Goal: Navigation & Orientation: Find specific page/section

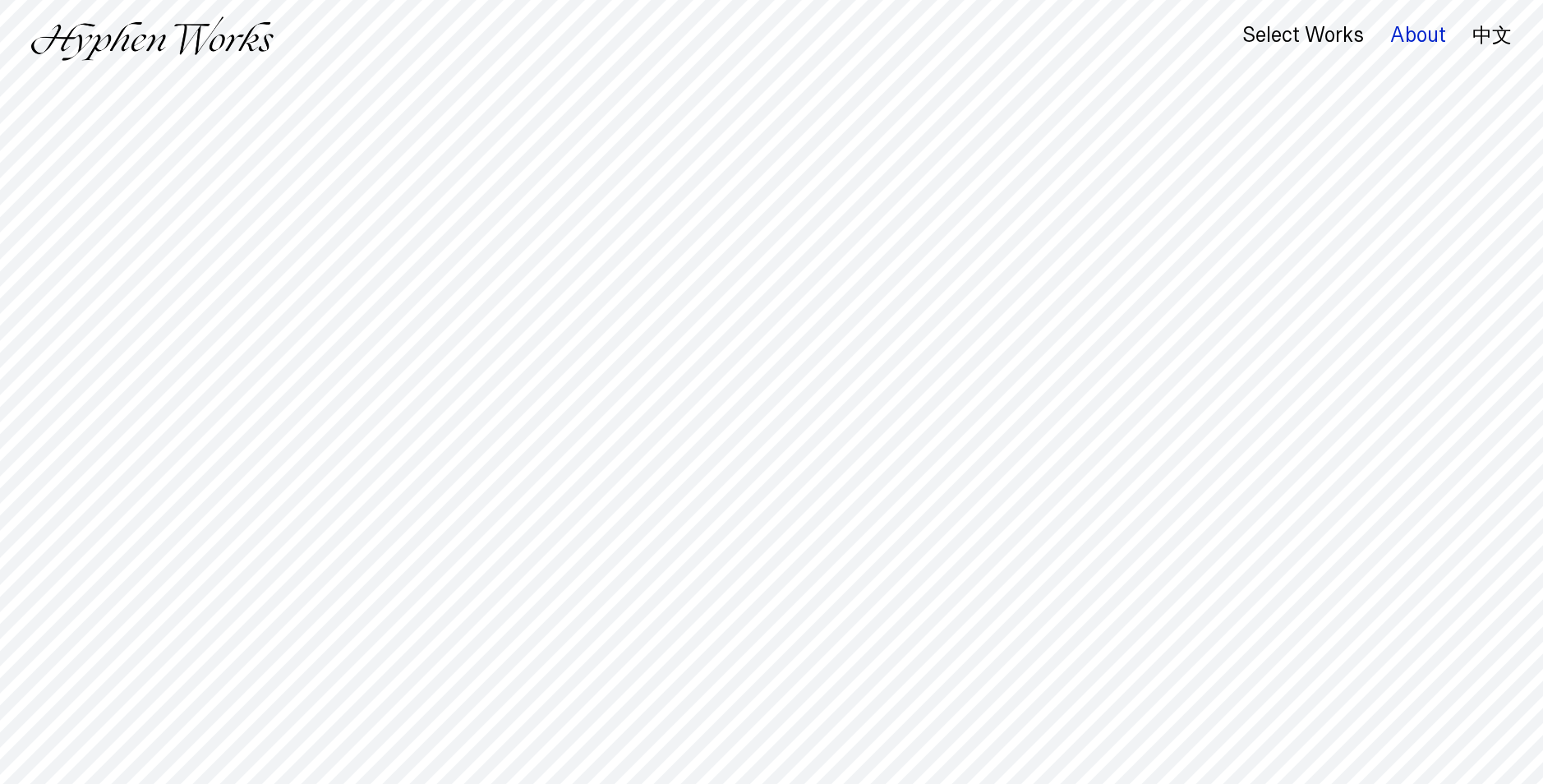
click at [1415, 38] on div "About" at bounding box center [1418, 34] width 56 height 23
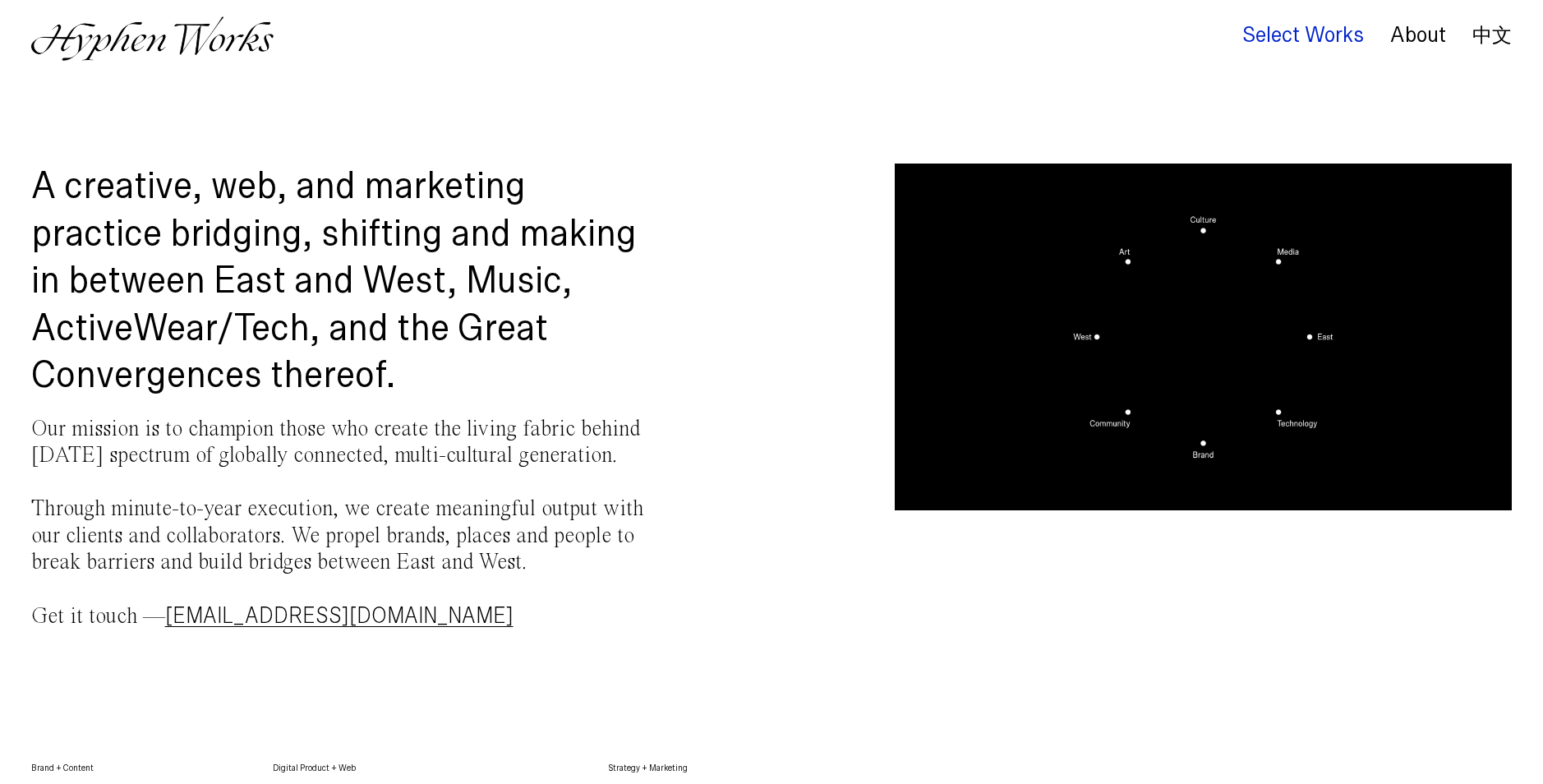
click at [1284, 39] on div "Select Works" at bounding box center [1303, 34] width 122 height 23
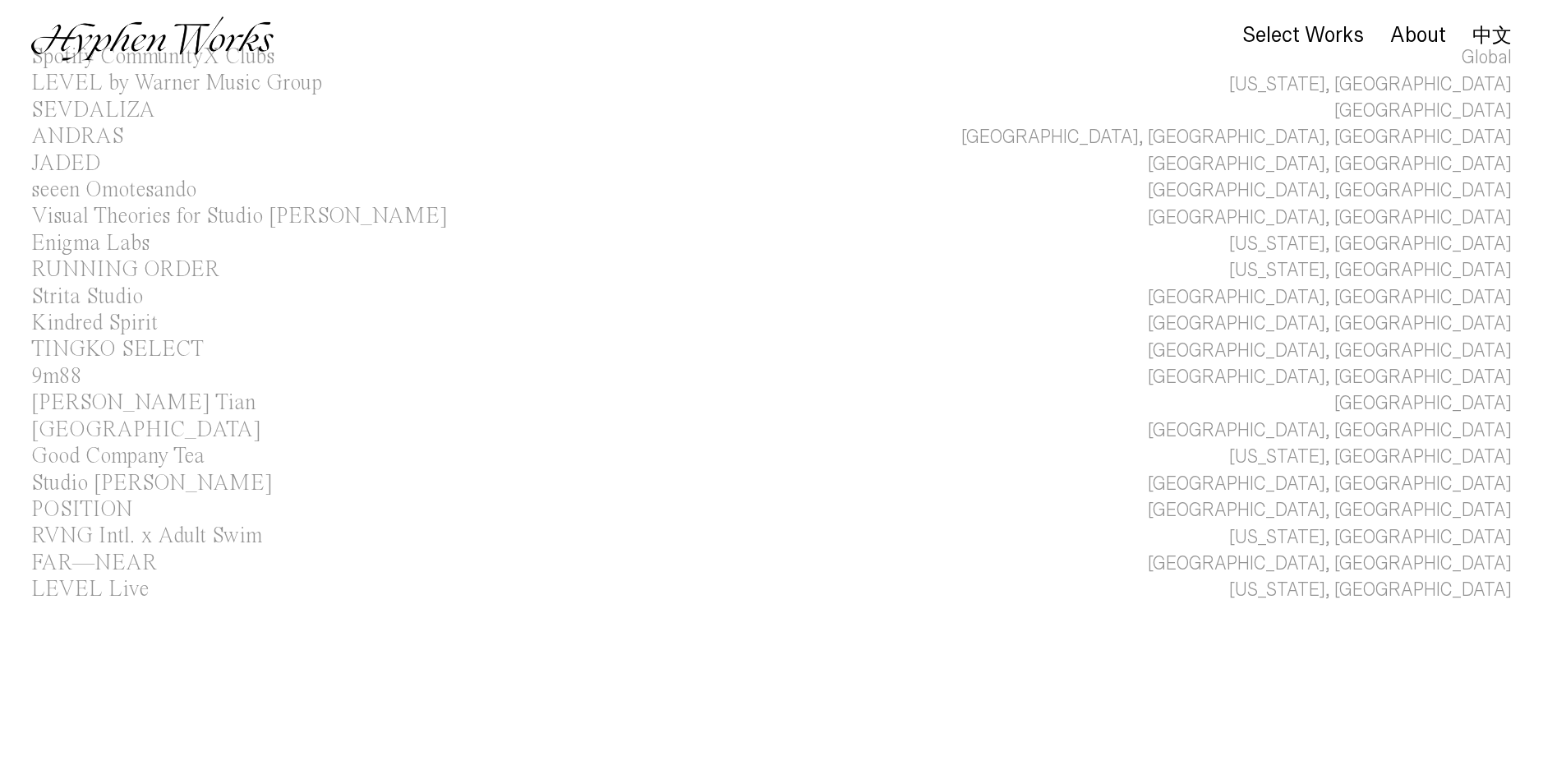
scroll to position [98, 0]
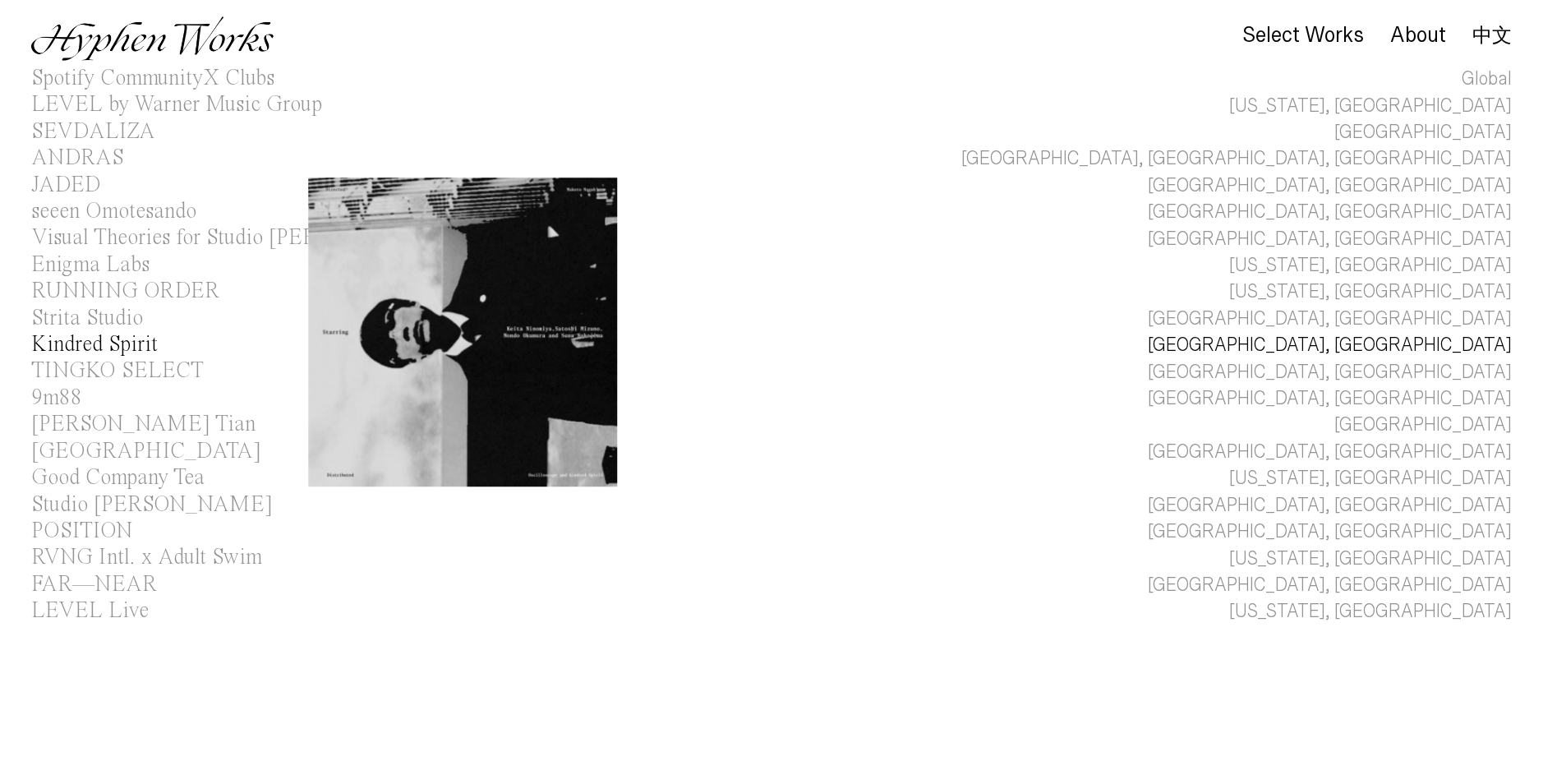
click at [118, 344] on div "Kindred Spirit" at bounding box center [94, 344] width 126 height 23
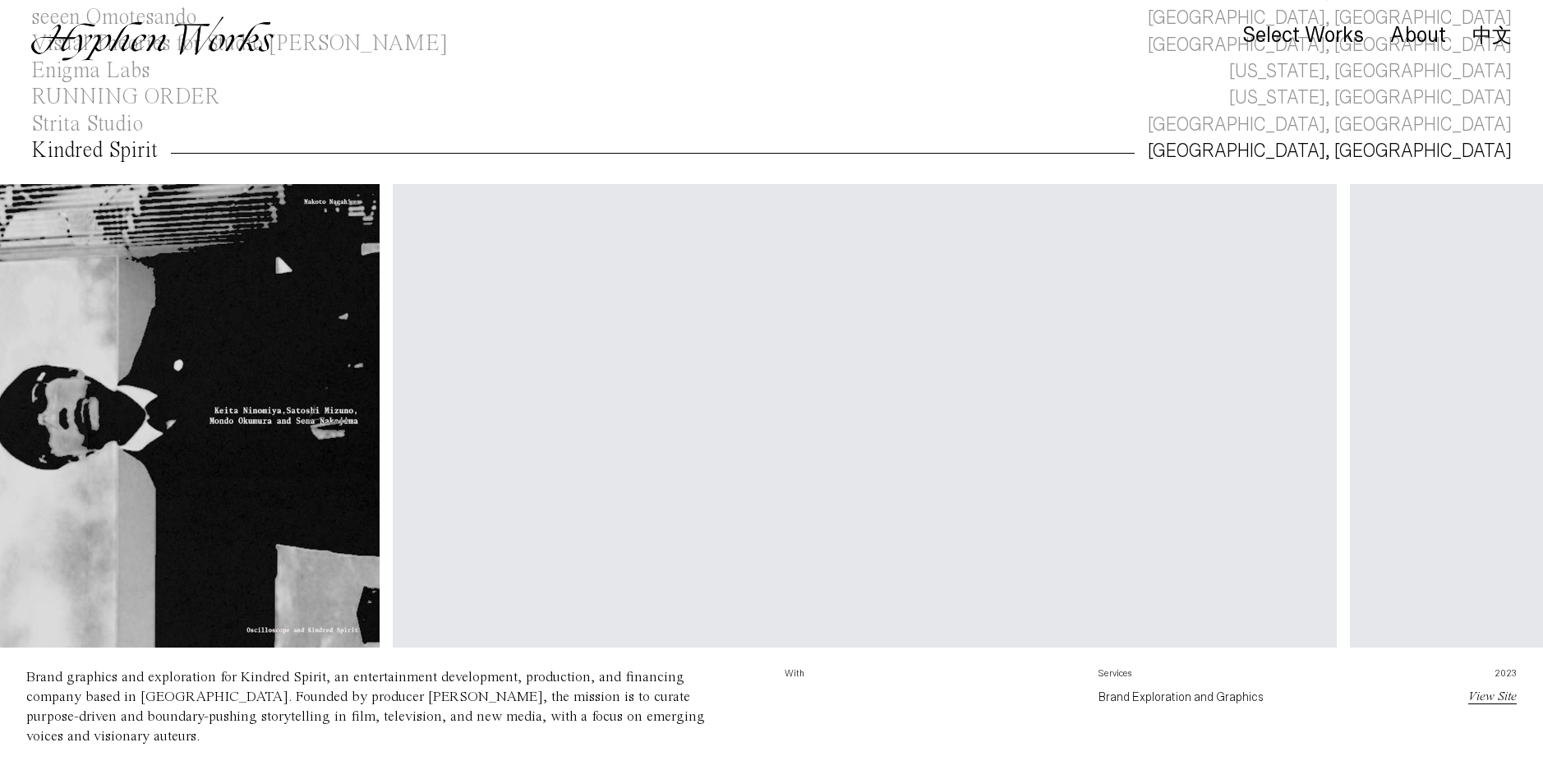
click at [234, 479] on img at bounding box center [148, 416] width 463 height 463
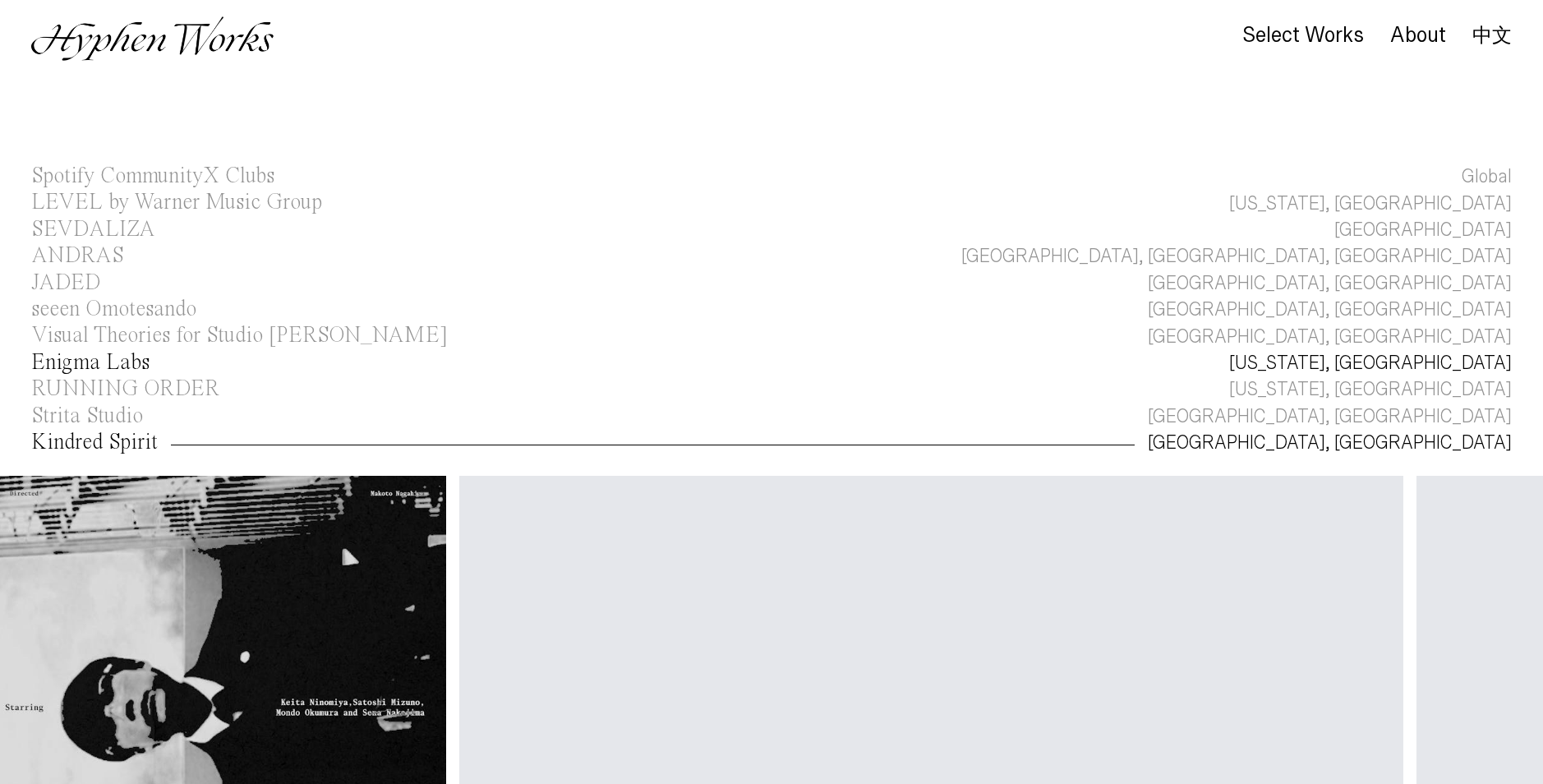
click at [135, 363] on div "Enigma Labs" at bounding box center [90, 363] width 119 height 23
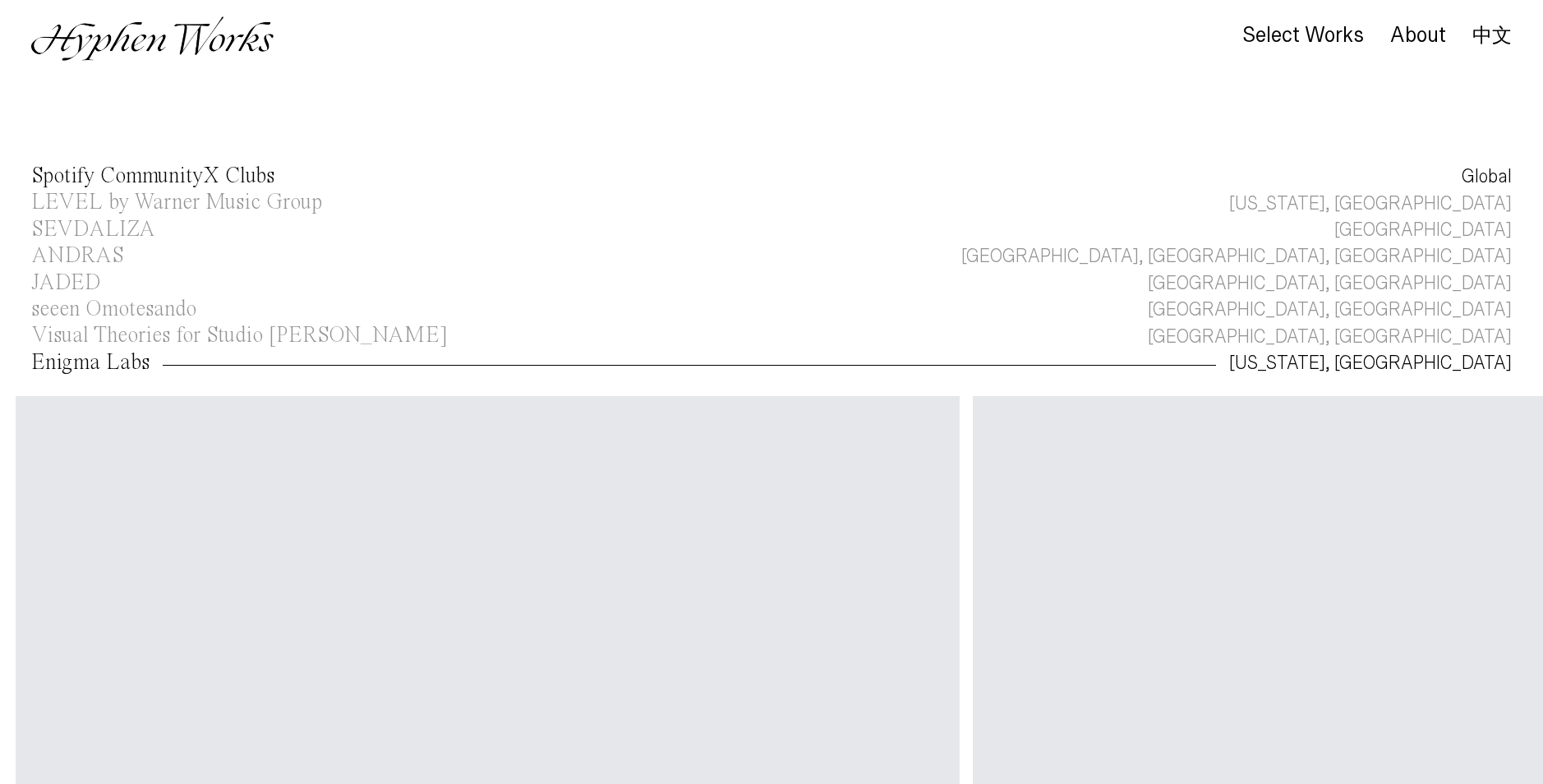
click at [76, 178] on div "Spotify CommunityX Clubs" at bounding box center [153, 175] width 243 height 23
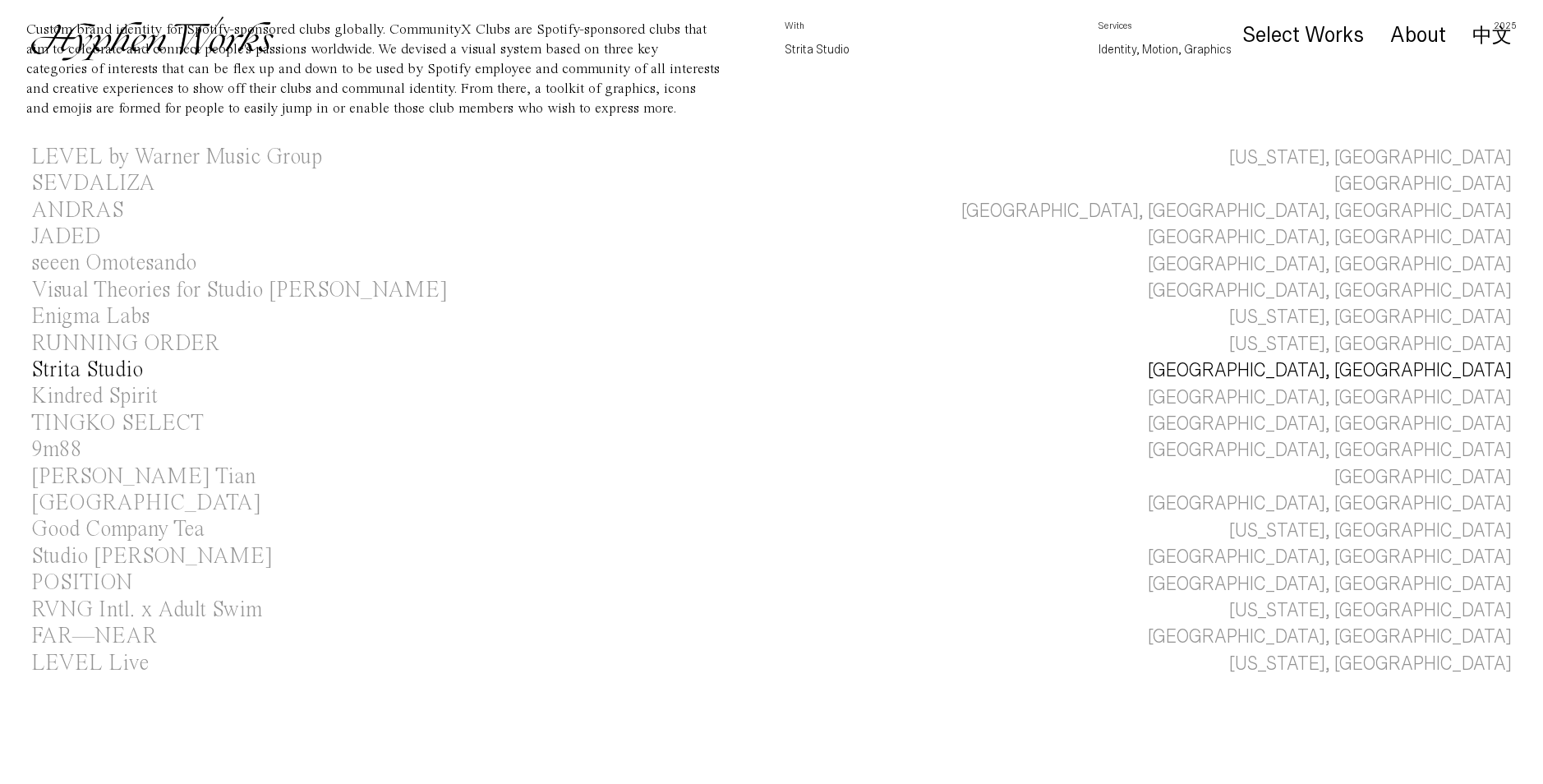
scroll to position [672, 0]
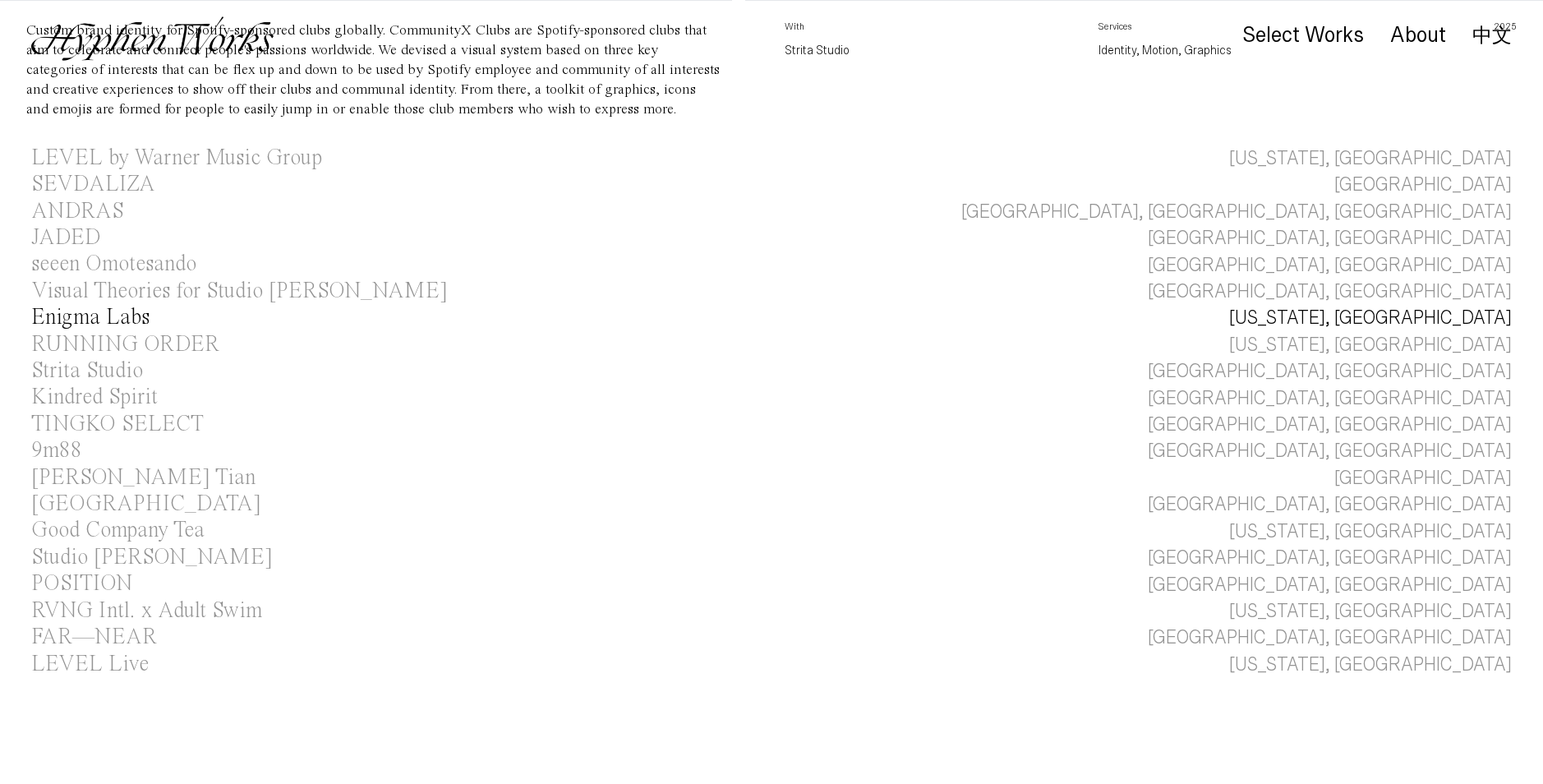
click at [100, 327] on div "Enigma Labs" at bounding box center [90, 318] width 119 height 23
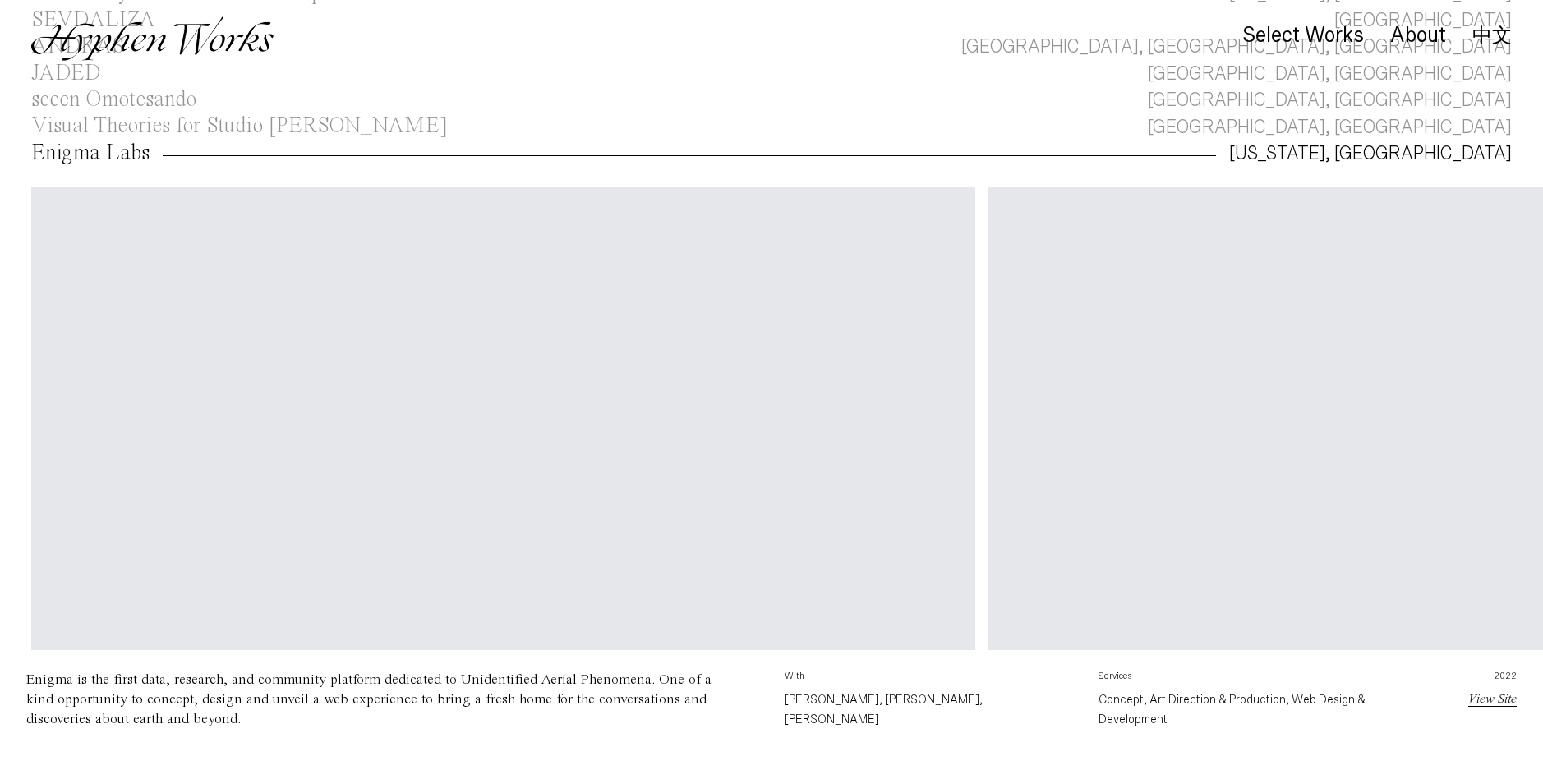
scroll to position [212, 0]
click at [103, 156] on div "Enigma Labs" at bounding box center [90, 150] width 119 height 23
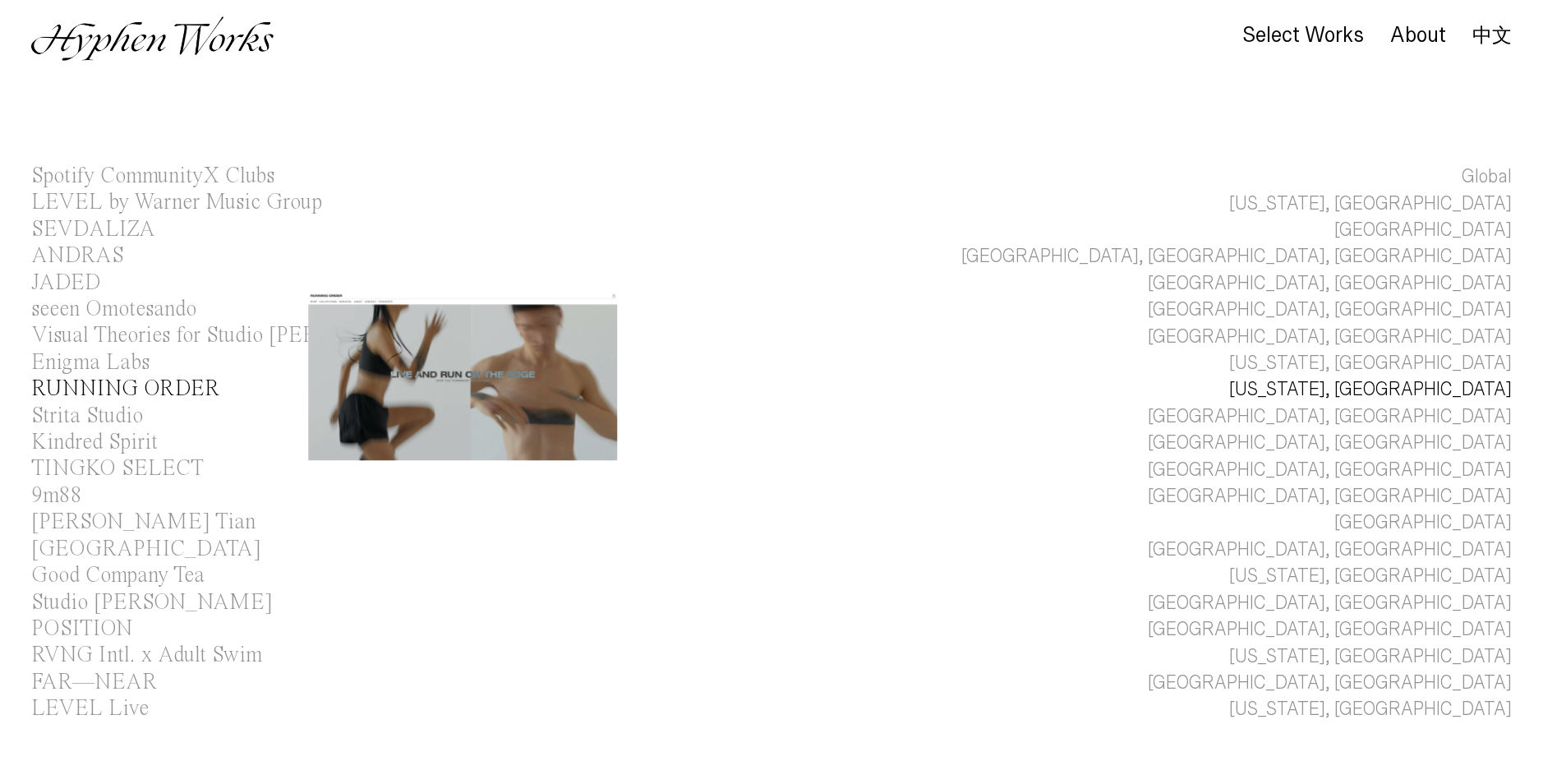
click at [97, 391] on div "RUNNING ORDER" at bounding box center [125, 389] width 188 height 23
